Goal: Task Accomplishment & Management: Use online tool/utility

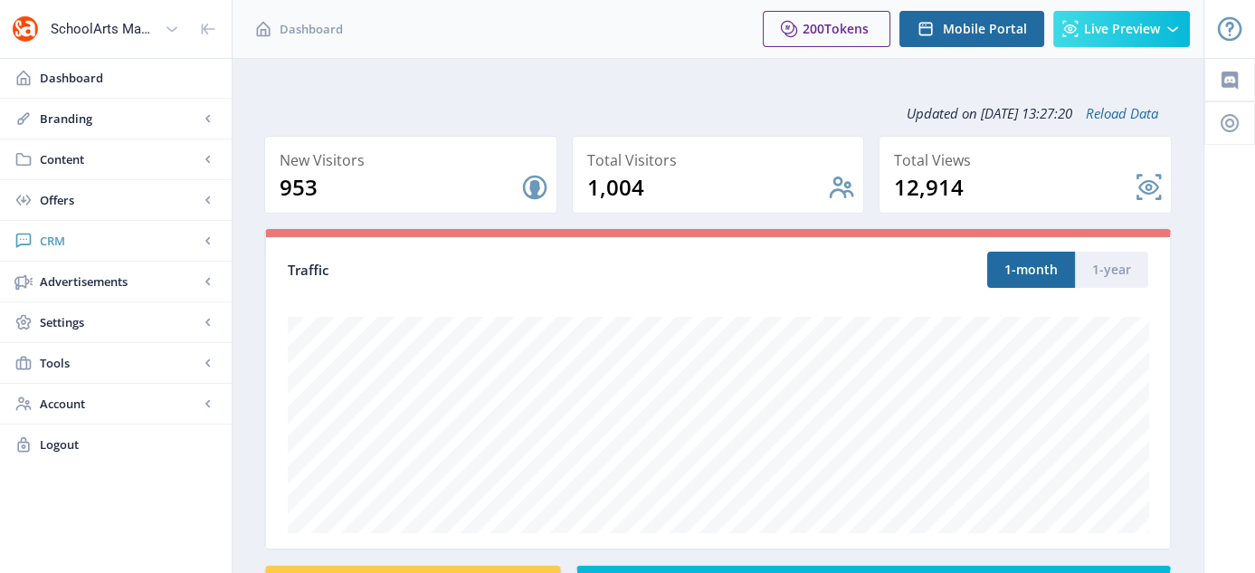
click at [42, 242] on span "CRM" at bounding box center [119, 241] width 159 height 18
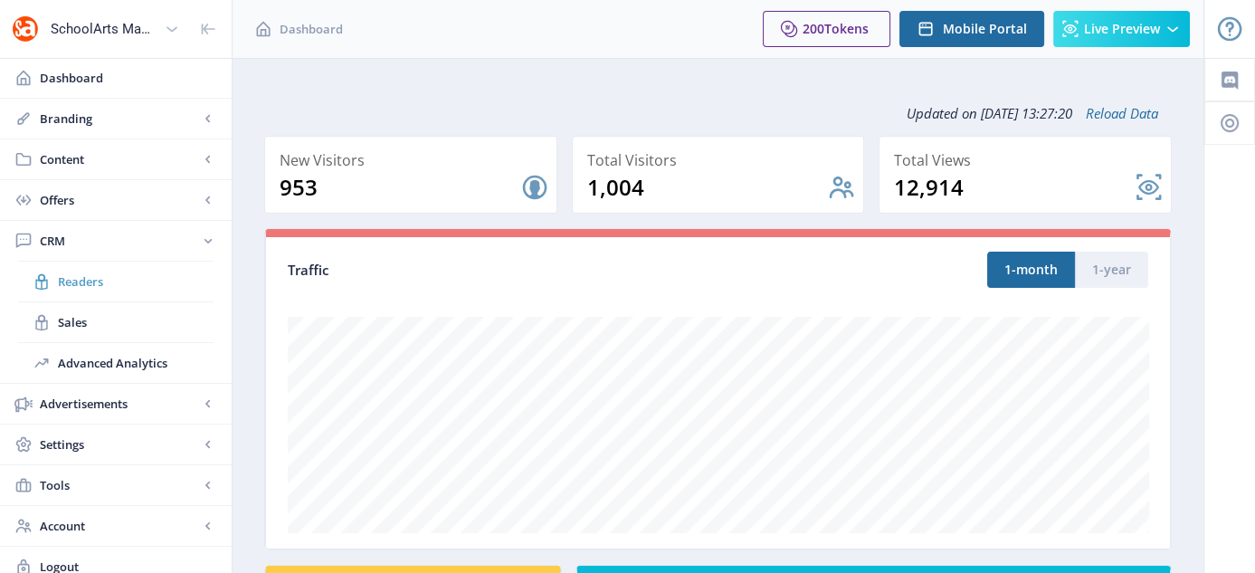
click at [87, 289] on link "Readers" at bounding box center [115, 281] width 195 height 40
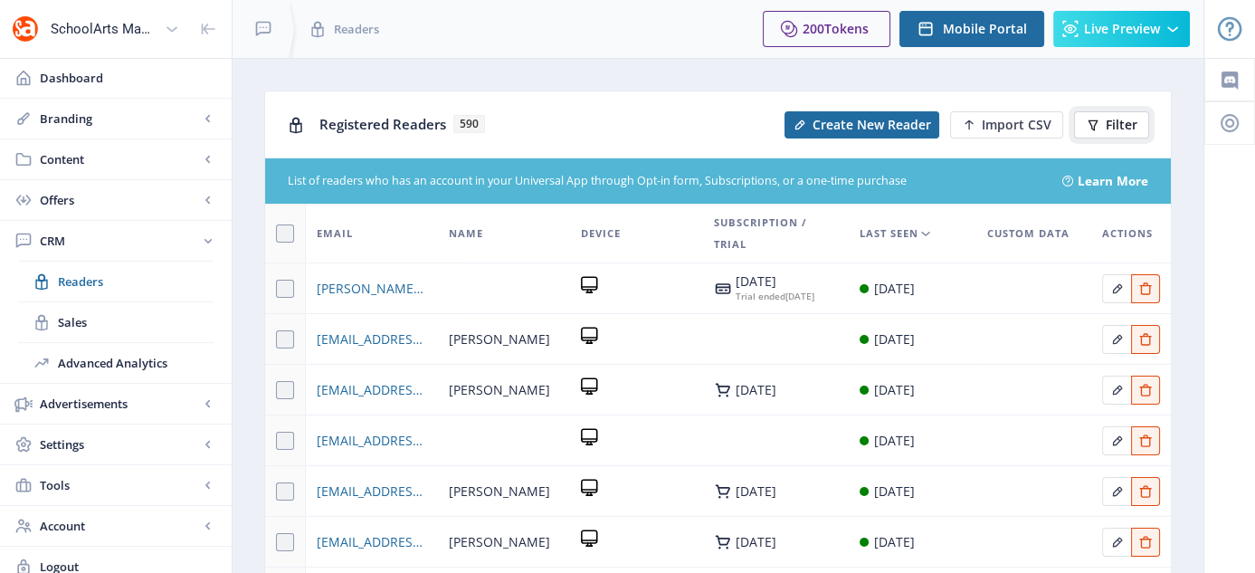
click at [1100, 113] on button "Filter" at bounding box center [1111, 124] width 75 height 27
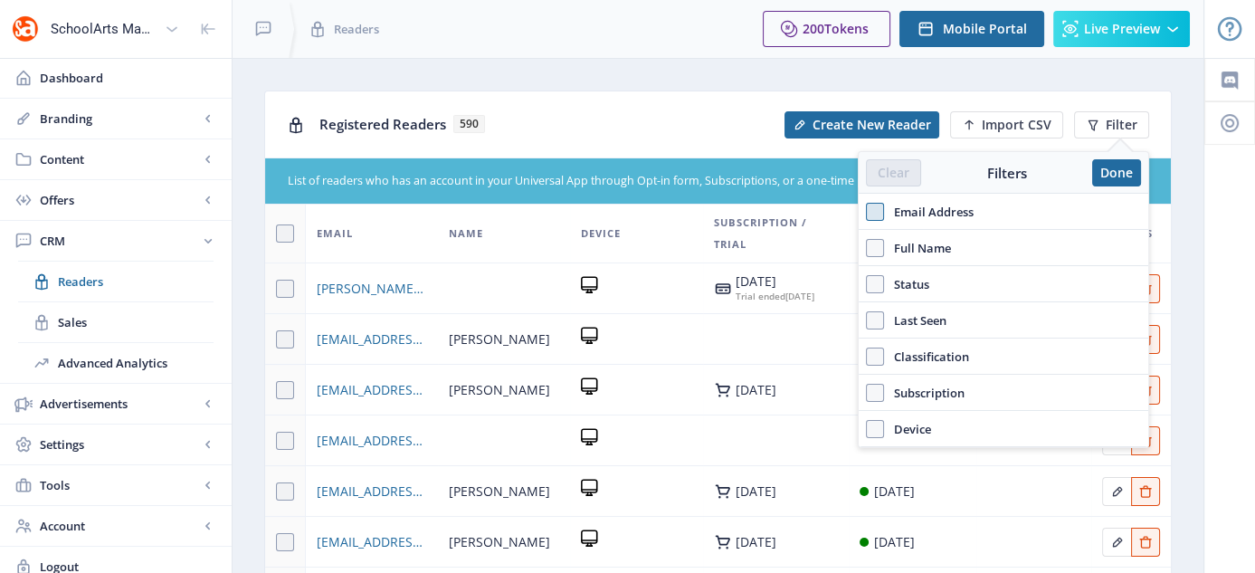
click at [883, 215] on span at bounding box center [875, 212] width 18 height 18
click at [867, 212] on input "Email Address" at bounding box center [866, 211] width 1 height 1
checkbox input "true"
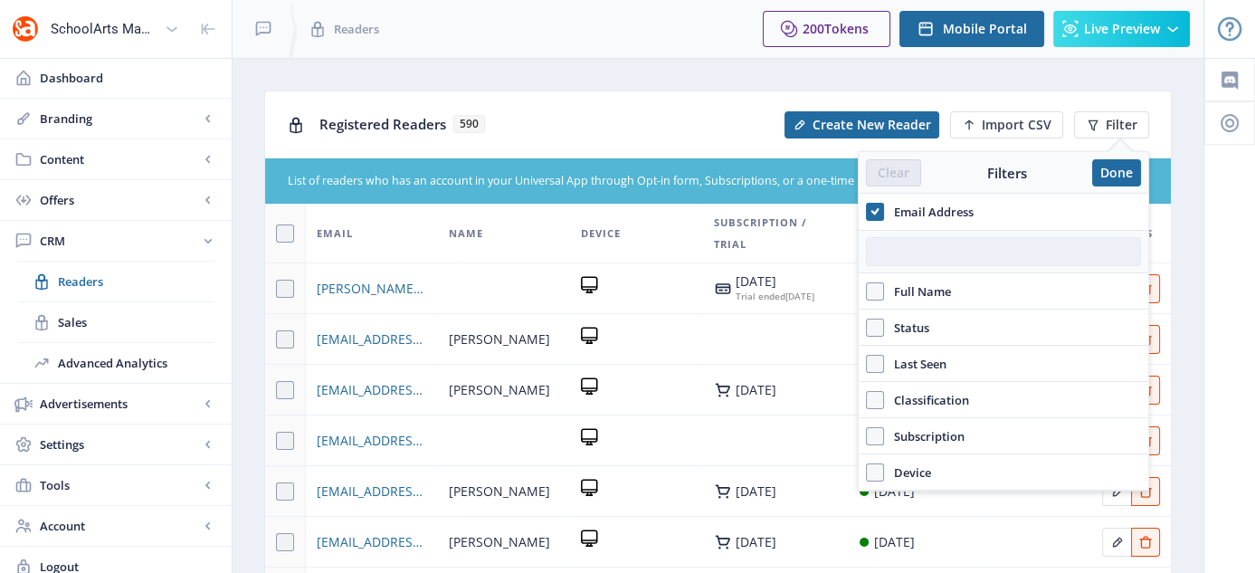
click at [914, 244] on input "text" at bounding box center [1003, 251] width 275 height 29
paste input "estolba@lufsd.org"
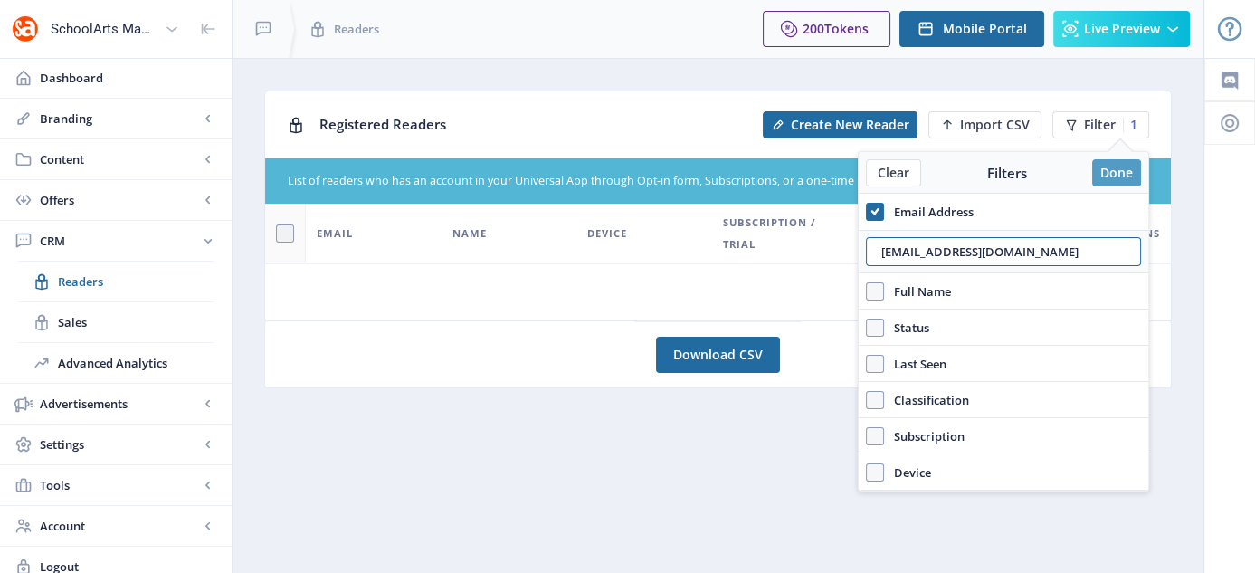
type input "estolba@lufsd.org"
click at [1101, 162] on button "Done" at bounding box center [1116, 172] width 49 height 27
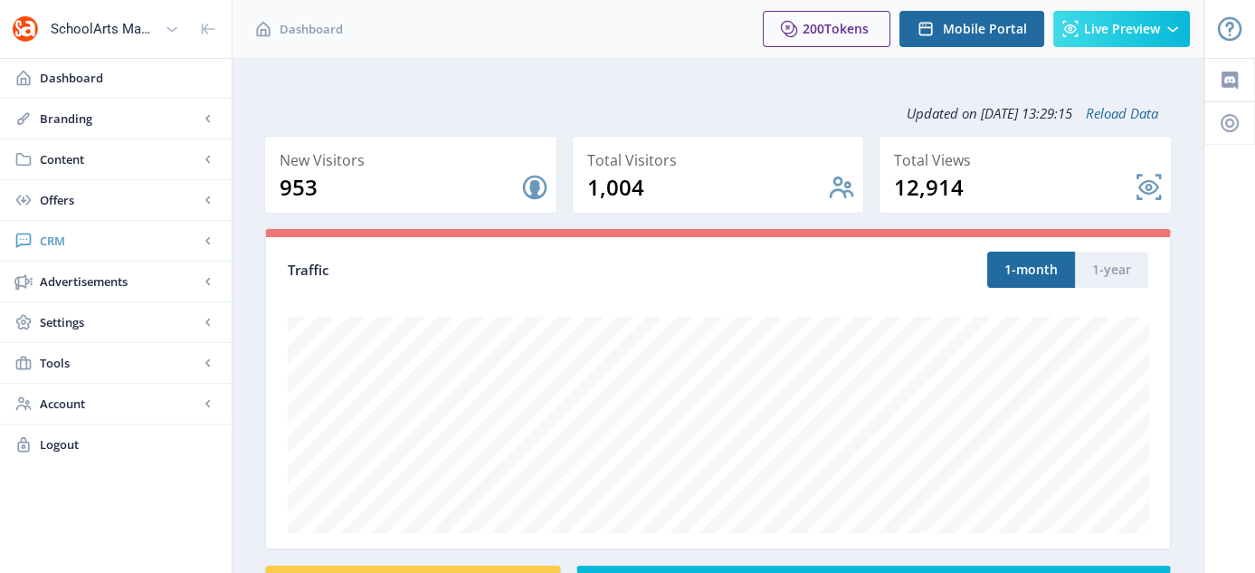
click at [61, 237] on span "CRM" at bounding box center [119, 241] width 159 height 18
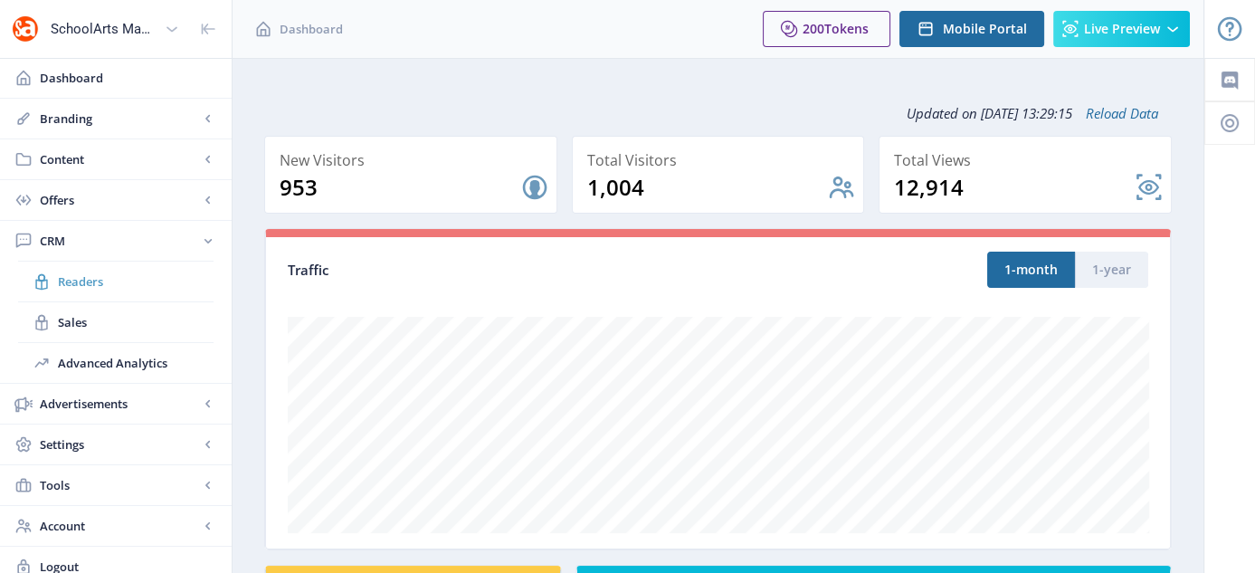
click at [79, 272] on span "Readers" at bounding box center [136, 281] width 156 height 18
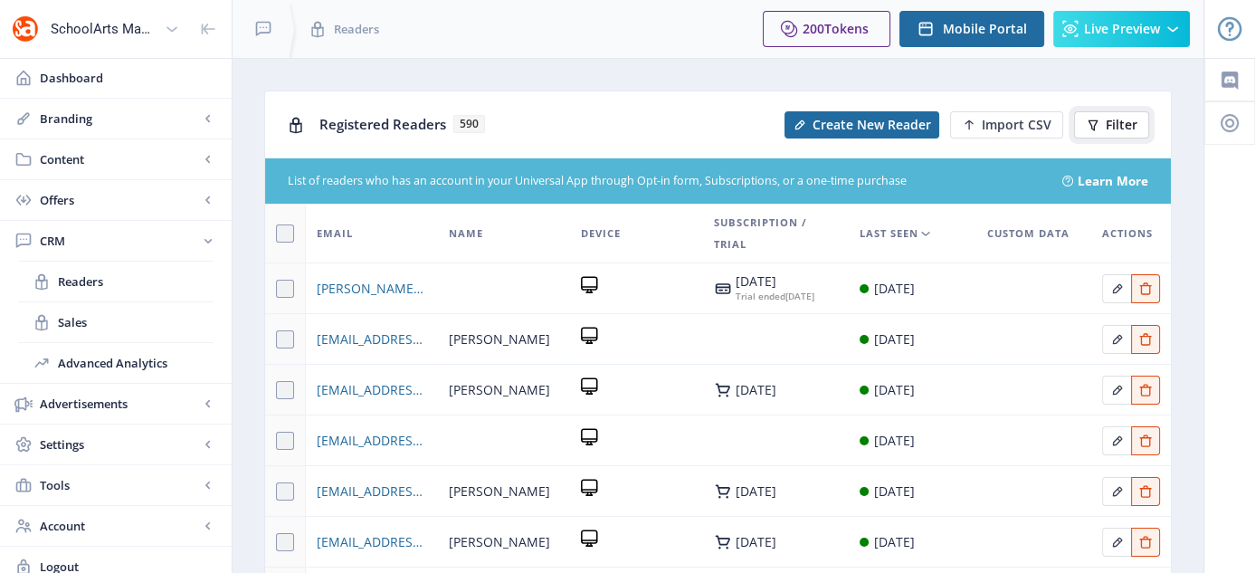
click at [1121, 127] on span "Filter" at bounding box center [1121, 125] width 32 height 14
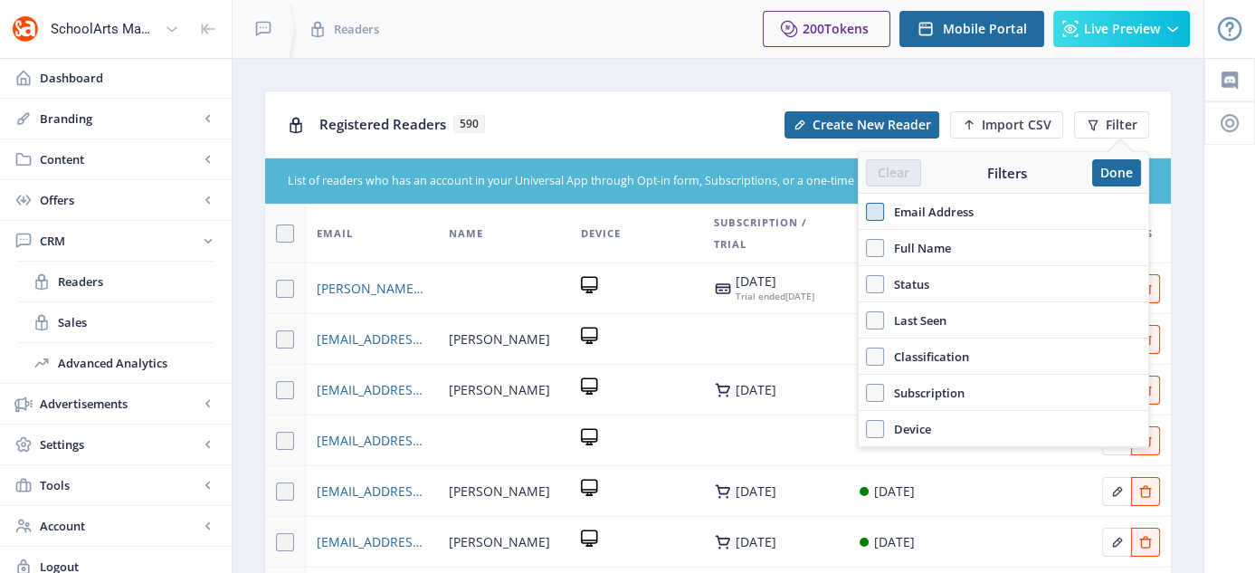
click at [872, 215] on span at bounding box center [875, 212] width 18 height 18
click at [867, 212] on input "Email Address" at bounding box center [866, 211] width 1 height 1
checkbox input "true"
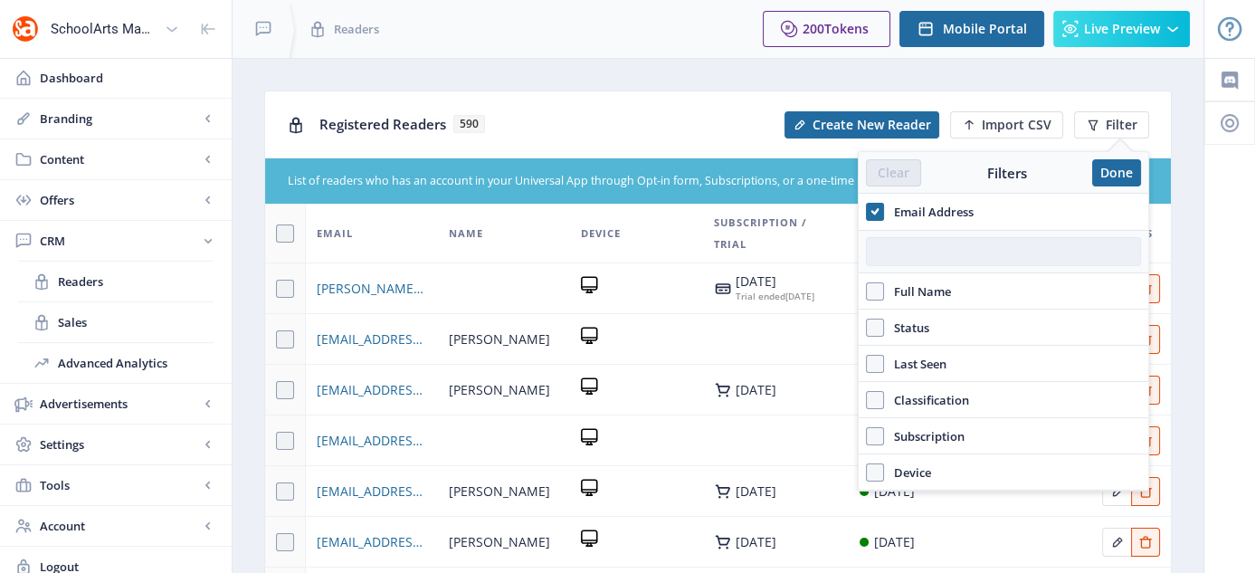
click at [883, 254] on input "text" at bounding box center [1003, 251] width 275 height 29
paste input "ESTOLBA@LUFSD.ORG"
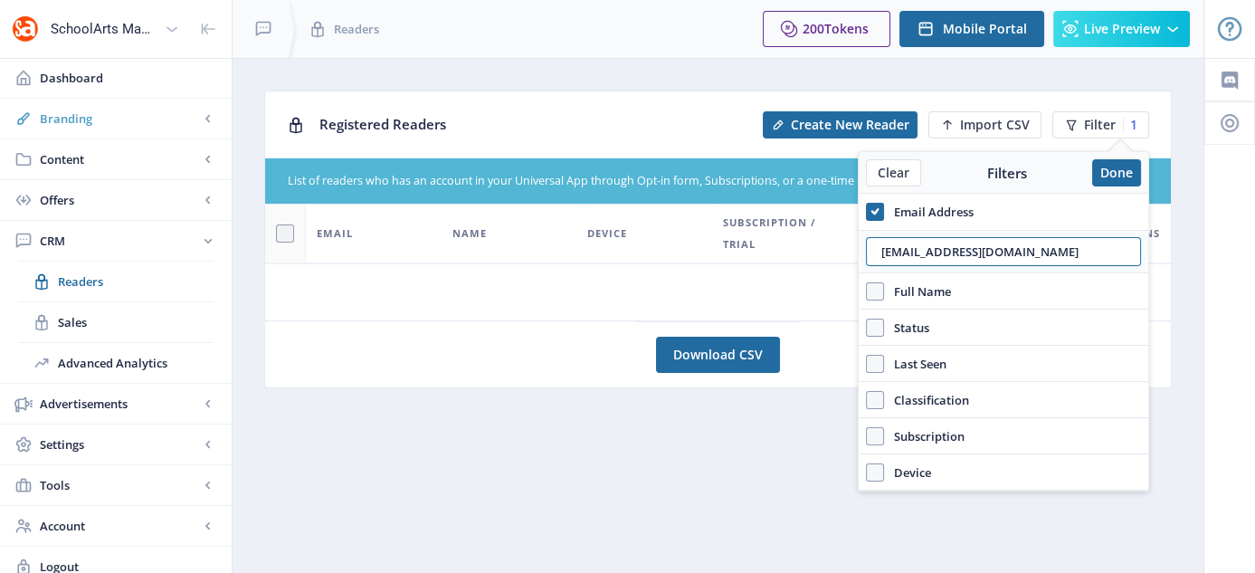
type input "ESTOLBA@LUFSD.ORG"
click at [875, 211] on use at bounding box center [875, 211] width 8 height 6
click at [867, 211] on input "Email Address" at bounding box center [866, 211] width 1 height 1
checkbox input "false"
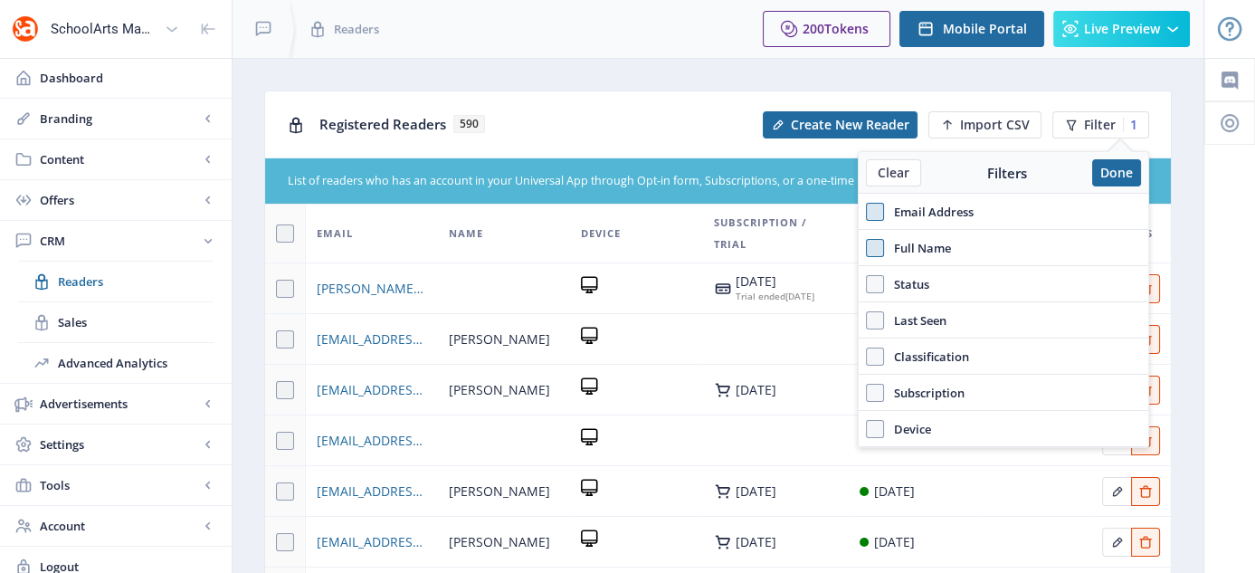
click at [871, 247] on span at bounding box center [875, 248] width 18 height 18
click at [867, 247] on input "Full Name" at bounding box center [866, 247] width 1 height 1
checkbox input "true"
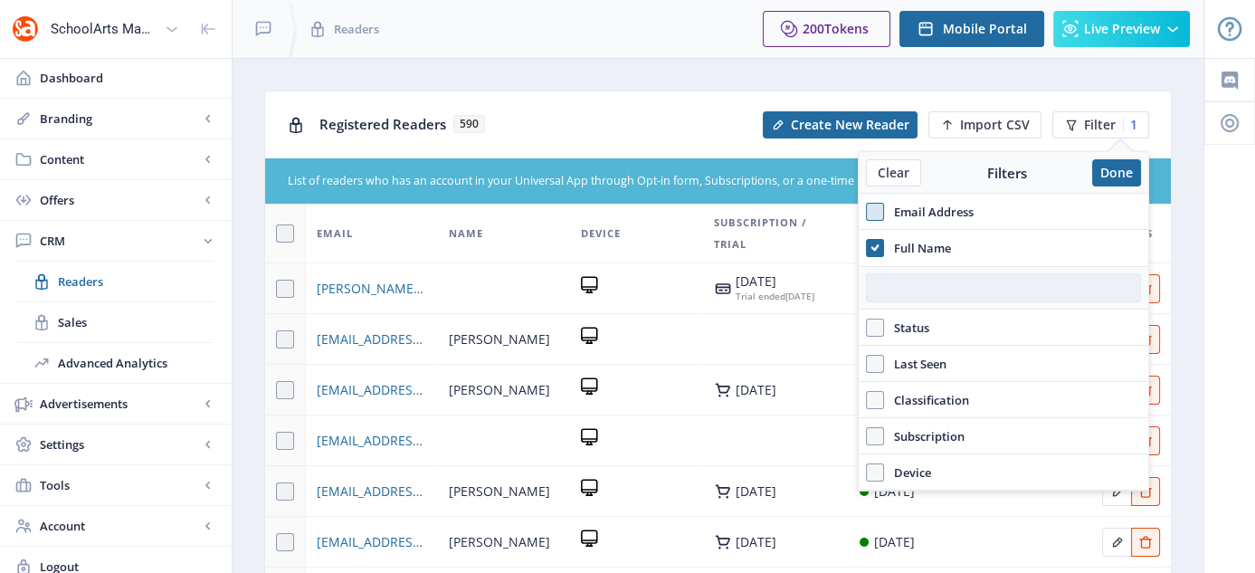
click at [892, 288] on input "text" at bounding box center [1003, 287] width 275 height 29
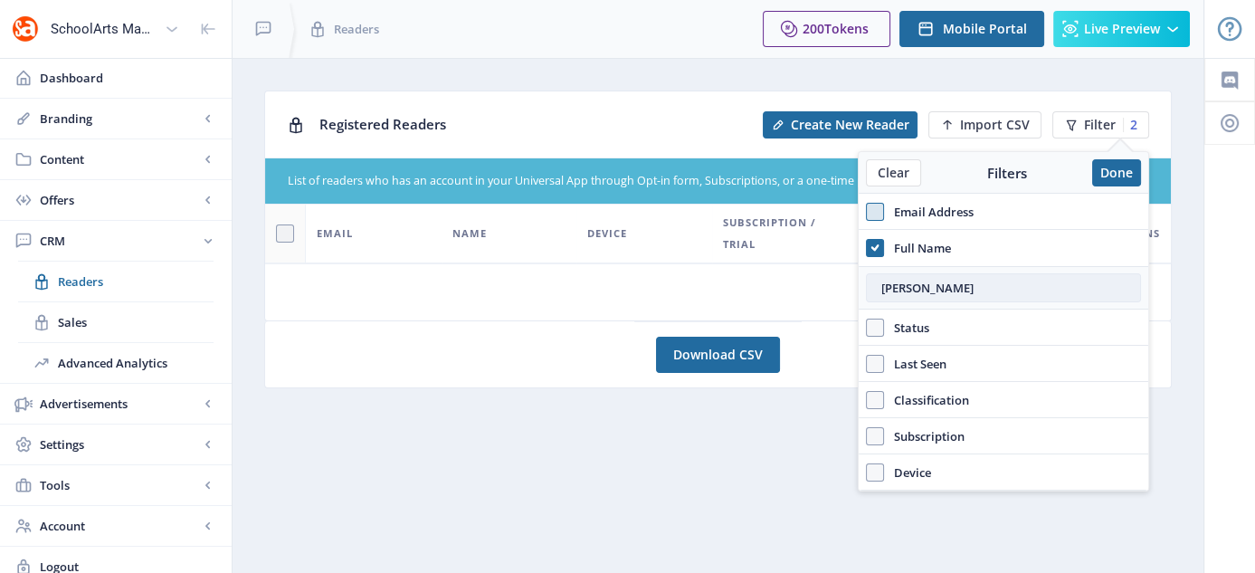
click at [882, 292] on input "erica stolba" at bounding box center [1003, 287] width 275 height 29
click at [914, 294] on input "Erica stolba" at bounding box center [1003, 287] width 275 height 29
type input "Erica Stolba"
click at [1002, 284] on input "Erica Stolba" at bounding box center [1003, 287] width 275 height 29
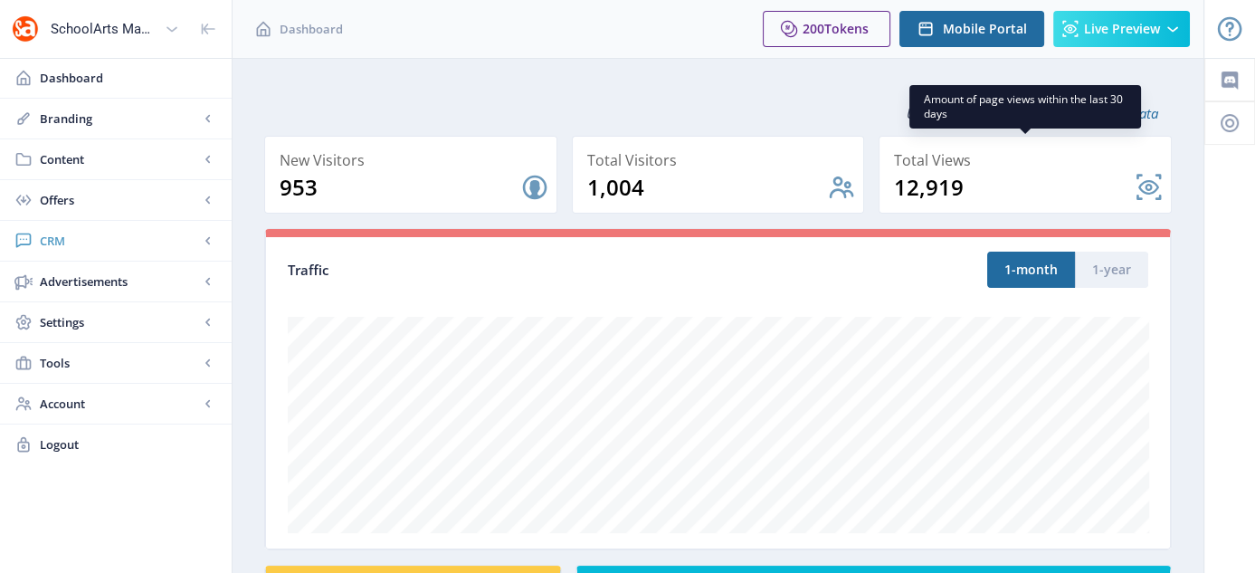
click at [49, 244] on span "CRM" at bounding box center [119, 241] width 159 height 18
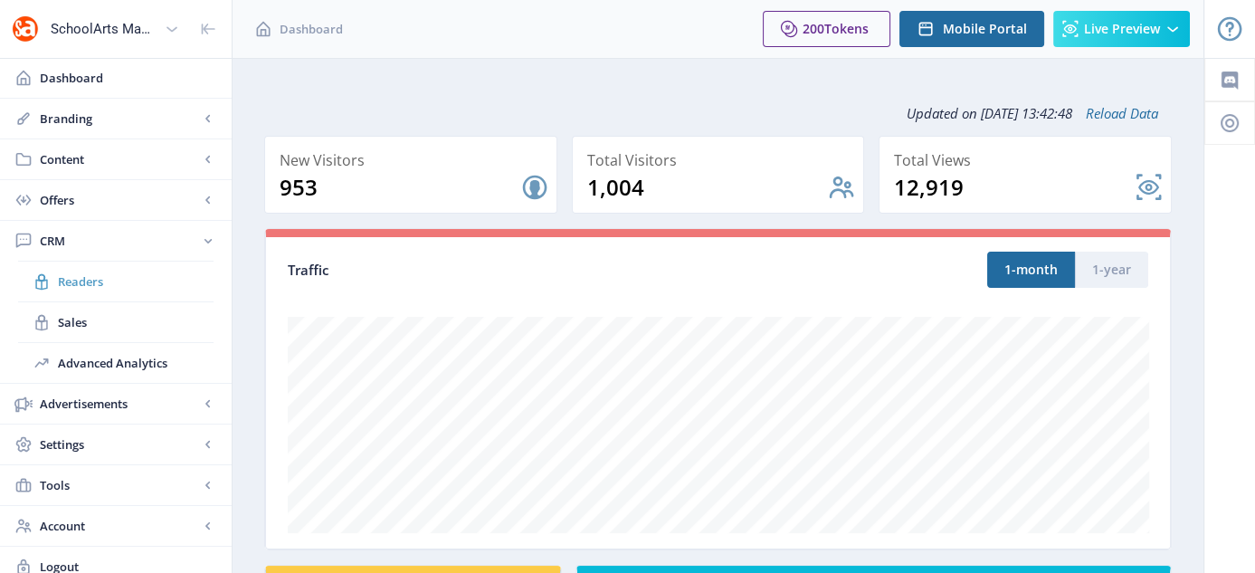
click at [71, 273] on span "Readers" at bounding box center [136, 281] width 156 height 18
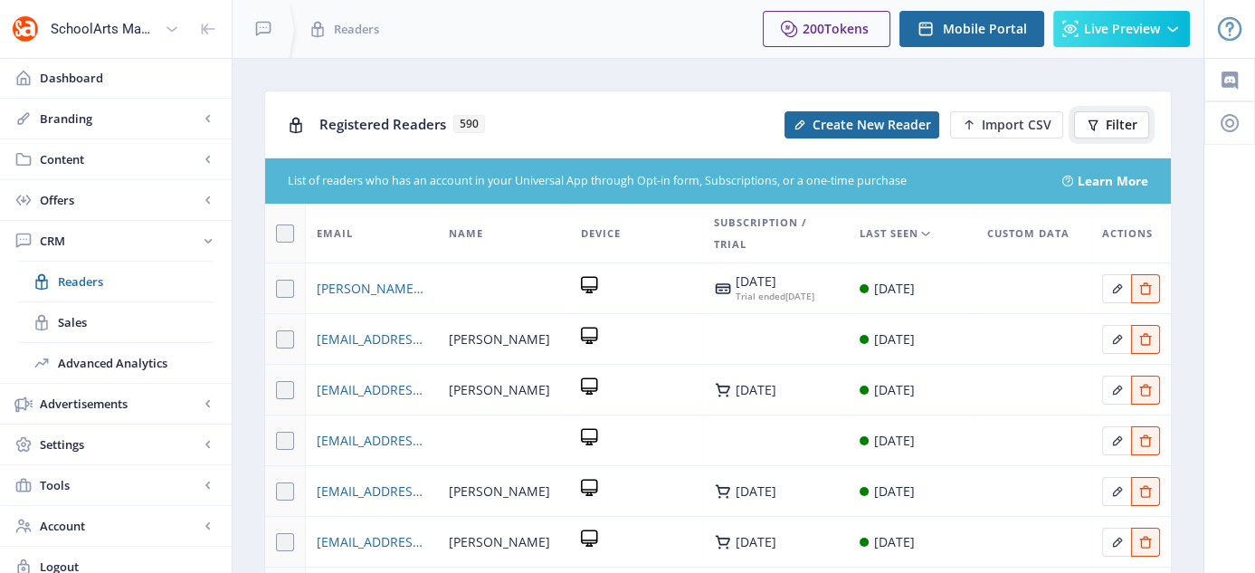
click at [1117, 122] on span "Filter" at bounding box center [1121, 125] width 32 height 14
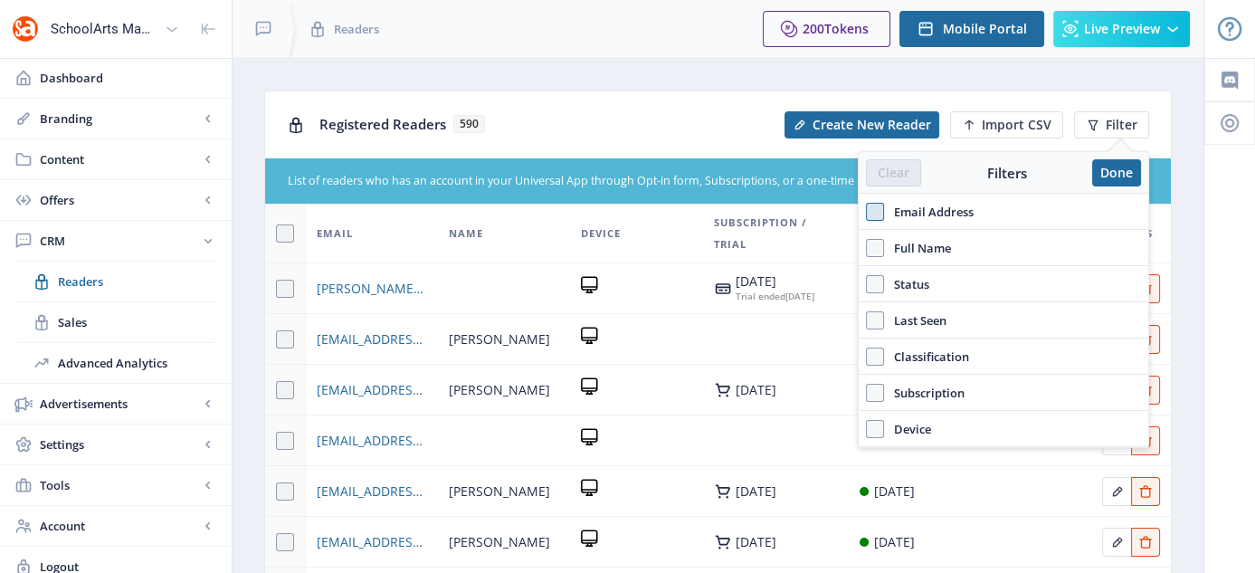
click at [882, 218] on span at bounding box center [875, 212] width 18 height 18
click at [867, 212] on input "Email Address" at bounding box center [866, 211] width 1 height 1
checkbox input "true"
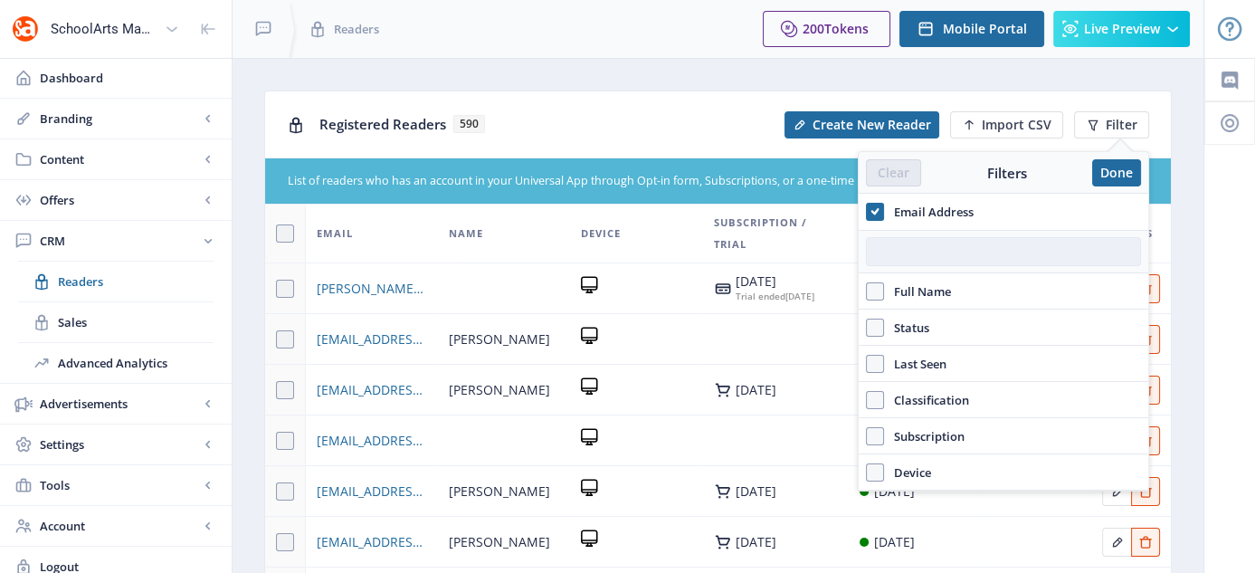
click at [890, 241] on input "text" at bounding box center [1003, 251] width 275 height 29
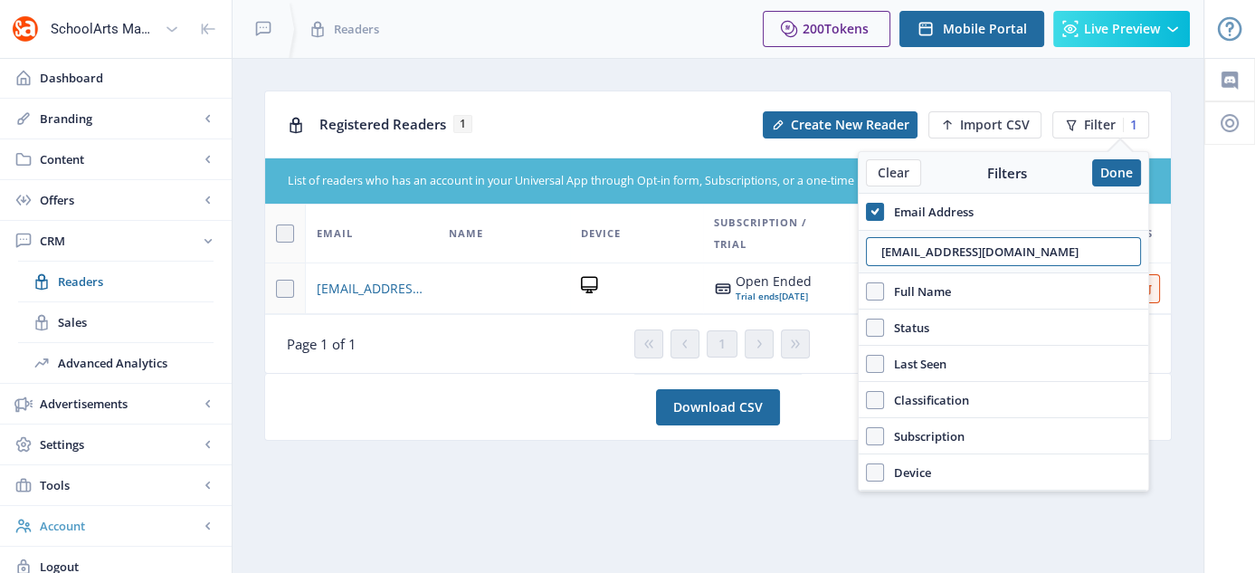
type input "[EMAIL_ADDRESS][DOMAIN_NAME]"
drag, startPoint x: 1048, startPoint y: 254, endPoint x: 862, endPoint y: 260, distance: 186.4
click at [862, 260] on div "[EMAIL_ADDRESS][DOMAIN_NAME]" at bounding box center [1002, 251] width 289 height 43
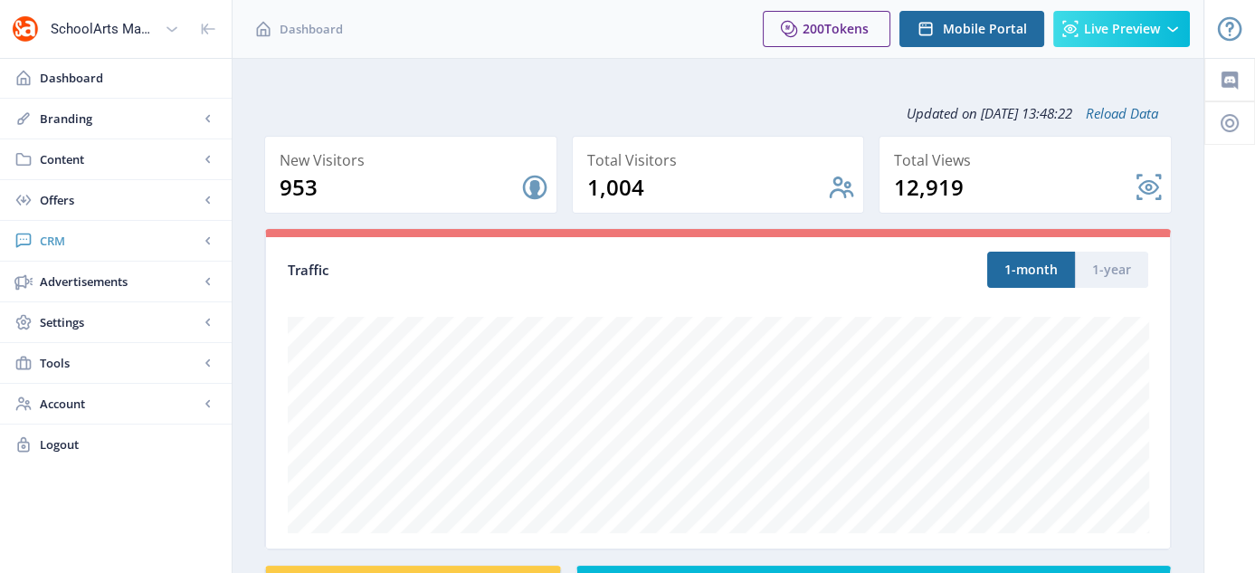
click at [59, 237] on span "CRM" at bounding box center [119, 241] width 159 height 18
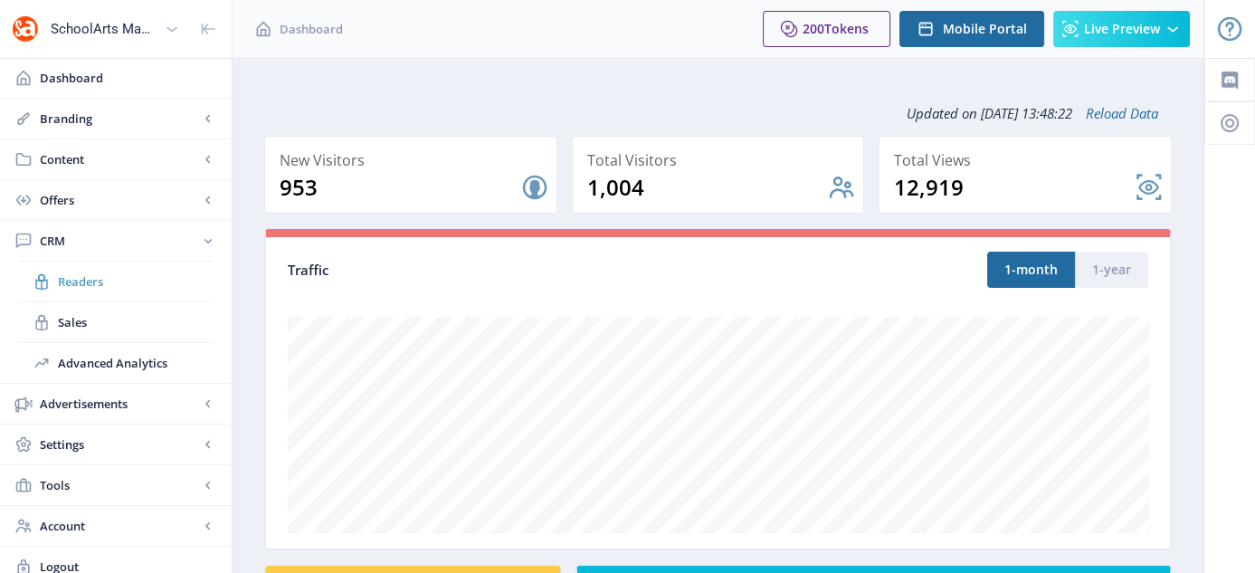
click at [105, 289] on span "Readers" at bounding box center [136, 281] width 156 height 18
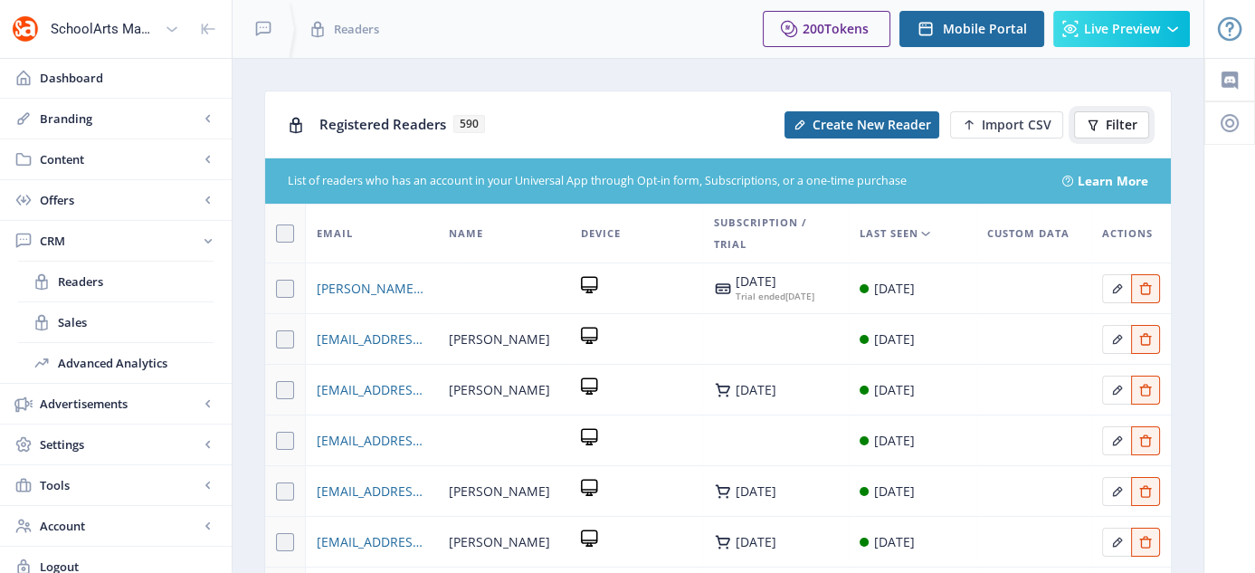
click at [1133, 122] on span "Filter" at bounding box center [1121, 125] width 32 height 14
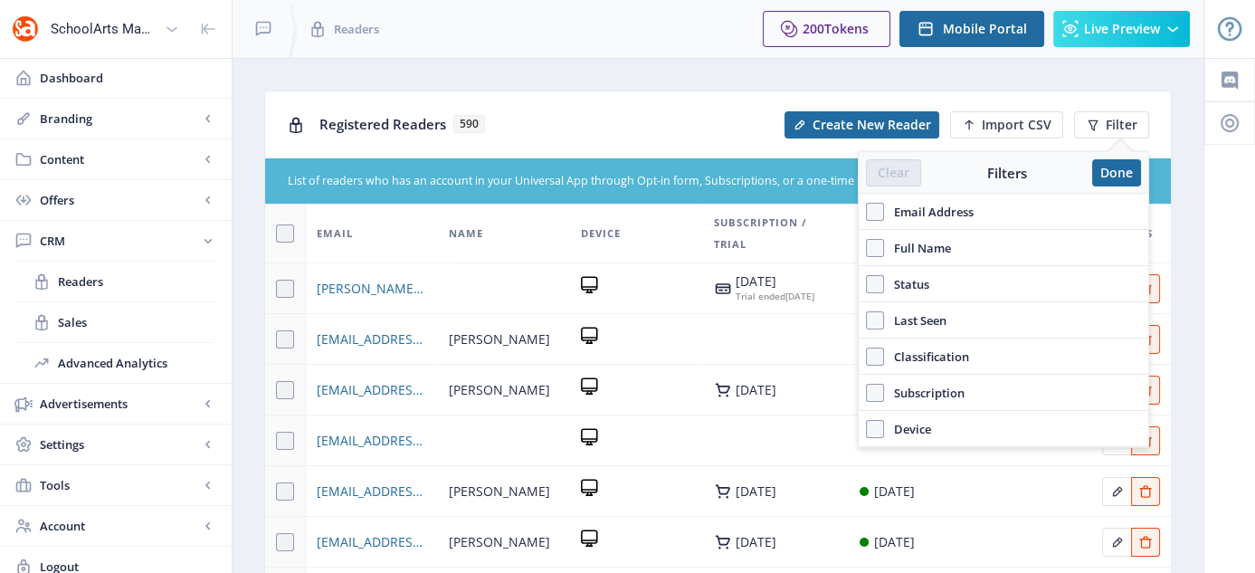
click at [864, 209] on div "Email Address" at bounding box center [1002, 212] width 289 height 36
click at [872, 214] on span at bounding box center [875, 212] width 18 height 18
click at [867, 212] on input "Email Address" at bounding box center [866, 211] width 1 height 1
checkbox input "true"
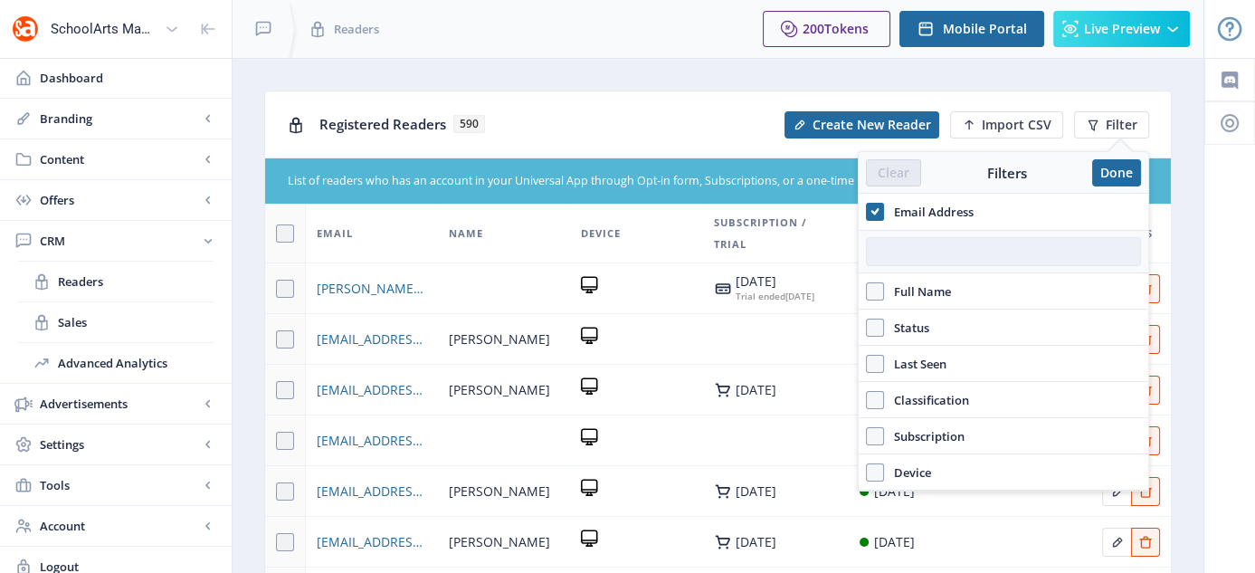
click at [895, 247] on input "text" at bounding box center [1003, 251] width 275 height 29
paste input "[EMAIL_ADDRESS][DOMAIN_NAME]"
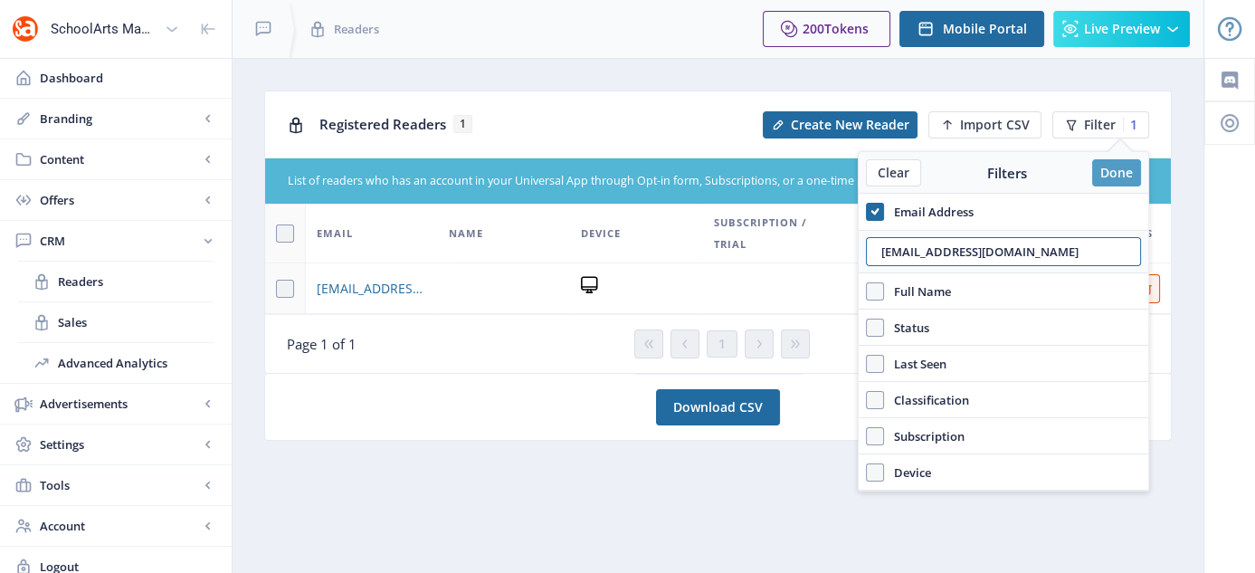
type input "[EMAIL_ADDRESS][DOMAIN_NAME]"
click at [1104, 163] on button "Done" at bounding box center [1116, 172] width 49 height 27
